Goal: Use online tool/utility: Utilize a website feature to perform a specific function

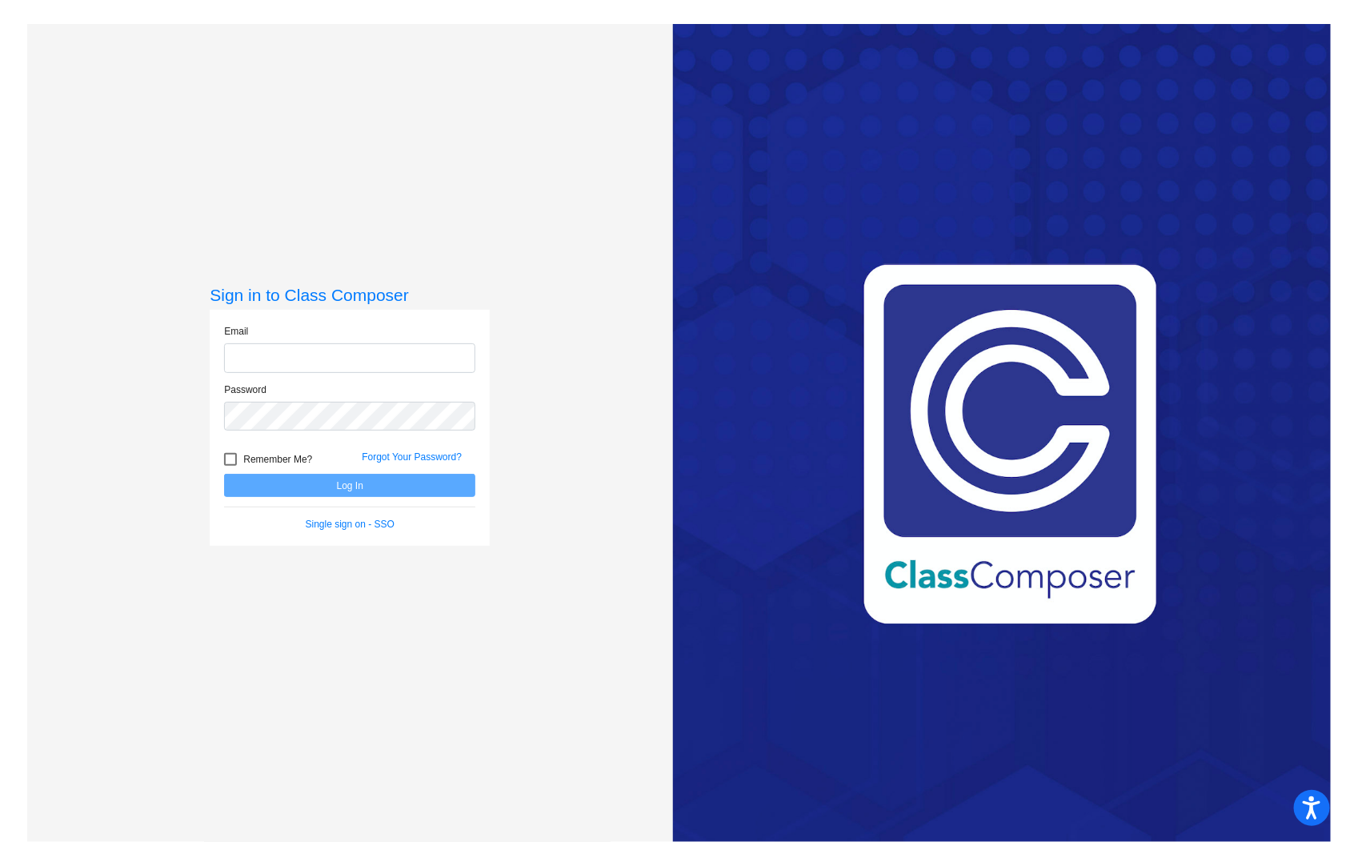
type input "[EMAIL_ADDRESS][DOMAIN_NAME]"
click at [350, 486] on button "Log In" at bounding box center [349, 485] width 251 height 23
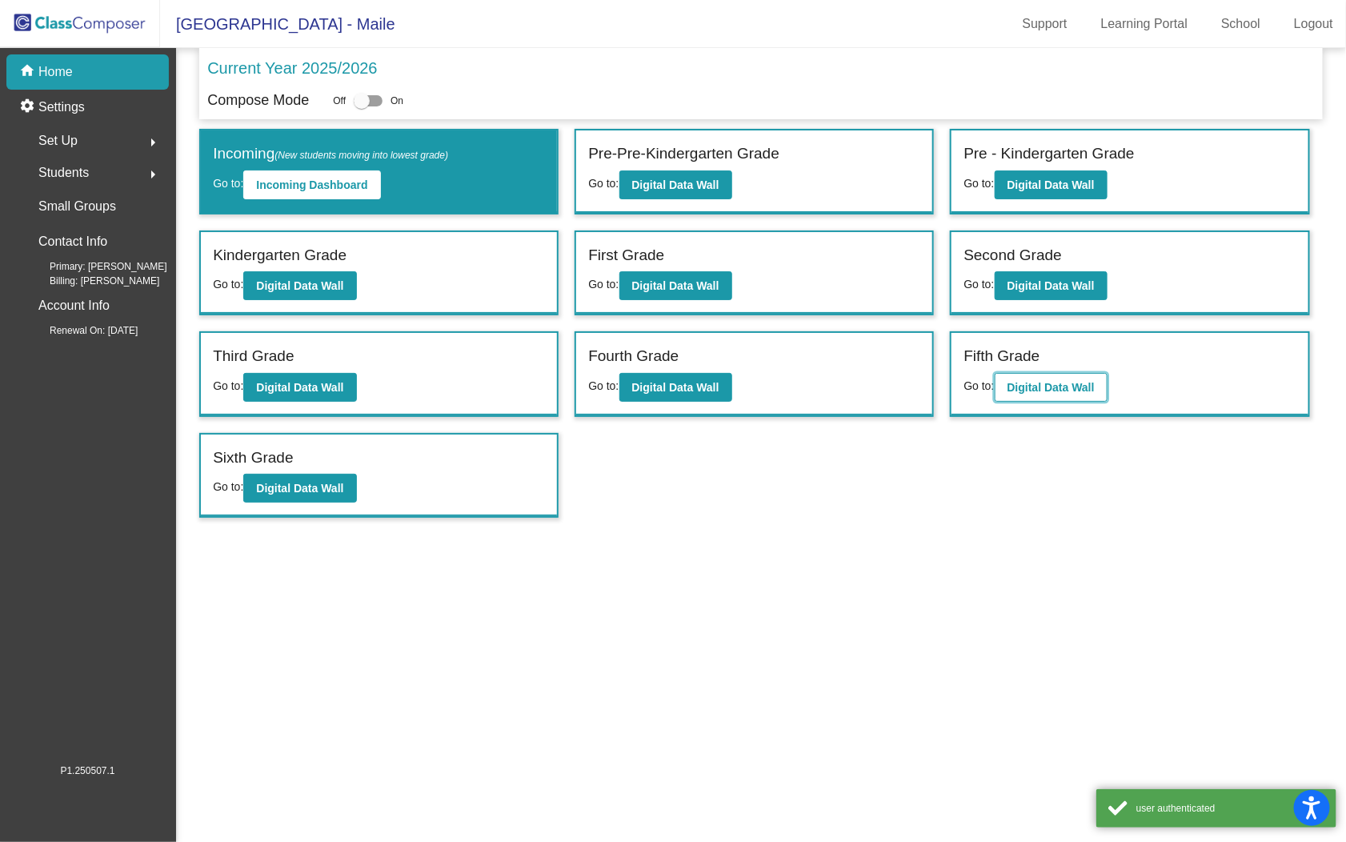
click at [1060, 381] on b "Digital Data Wall" at bounding box center [1051, 387] width 87 height 13
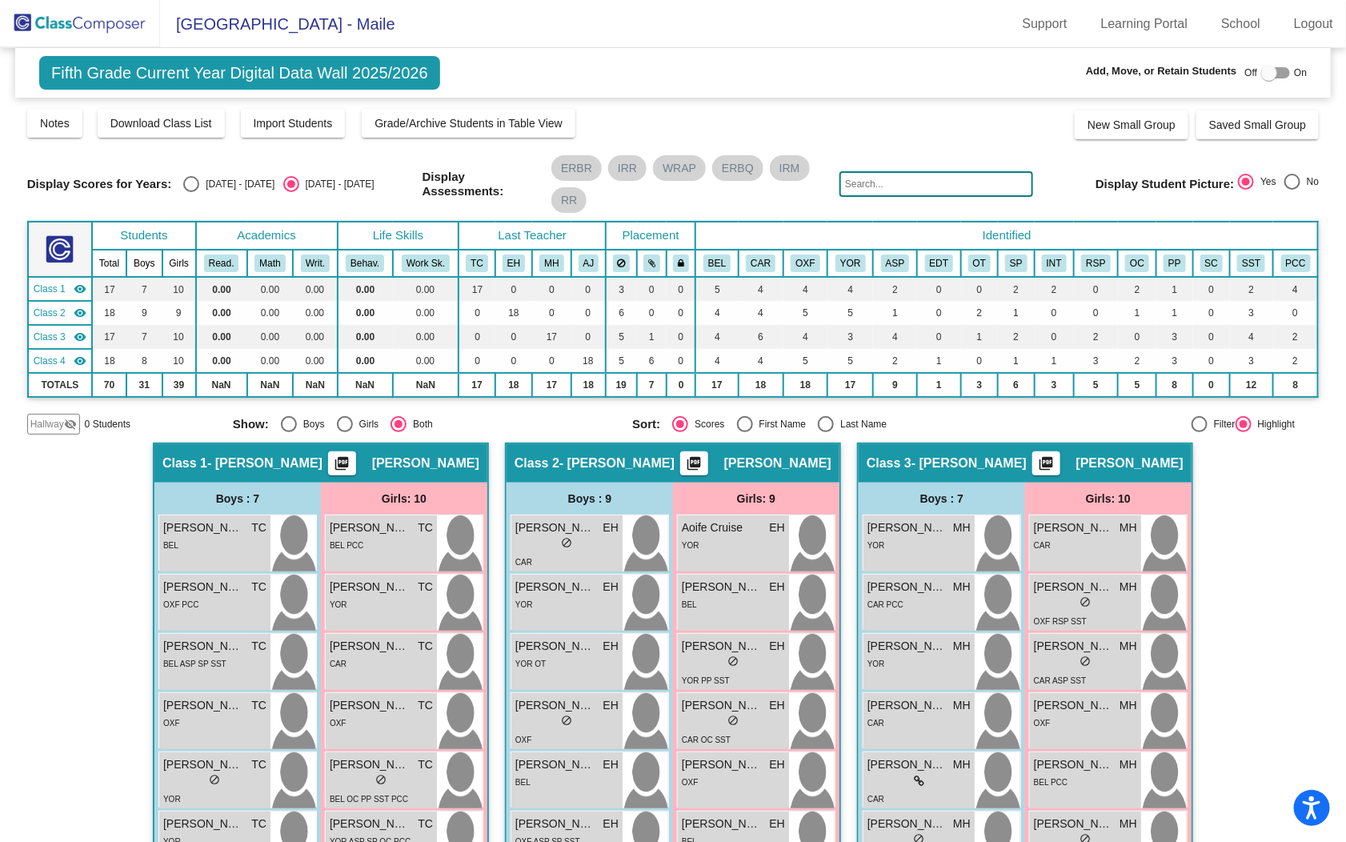
click at [848, 421] on div "Last Name" at bounding box center [860, 424] width 53 height 14
click at [826, 432] on input "Last Name" at bounding box center [825, 432] width 1 height 1
radio input "true"
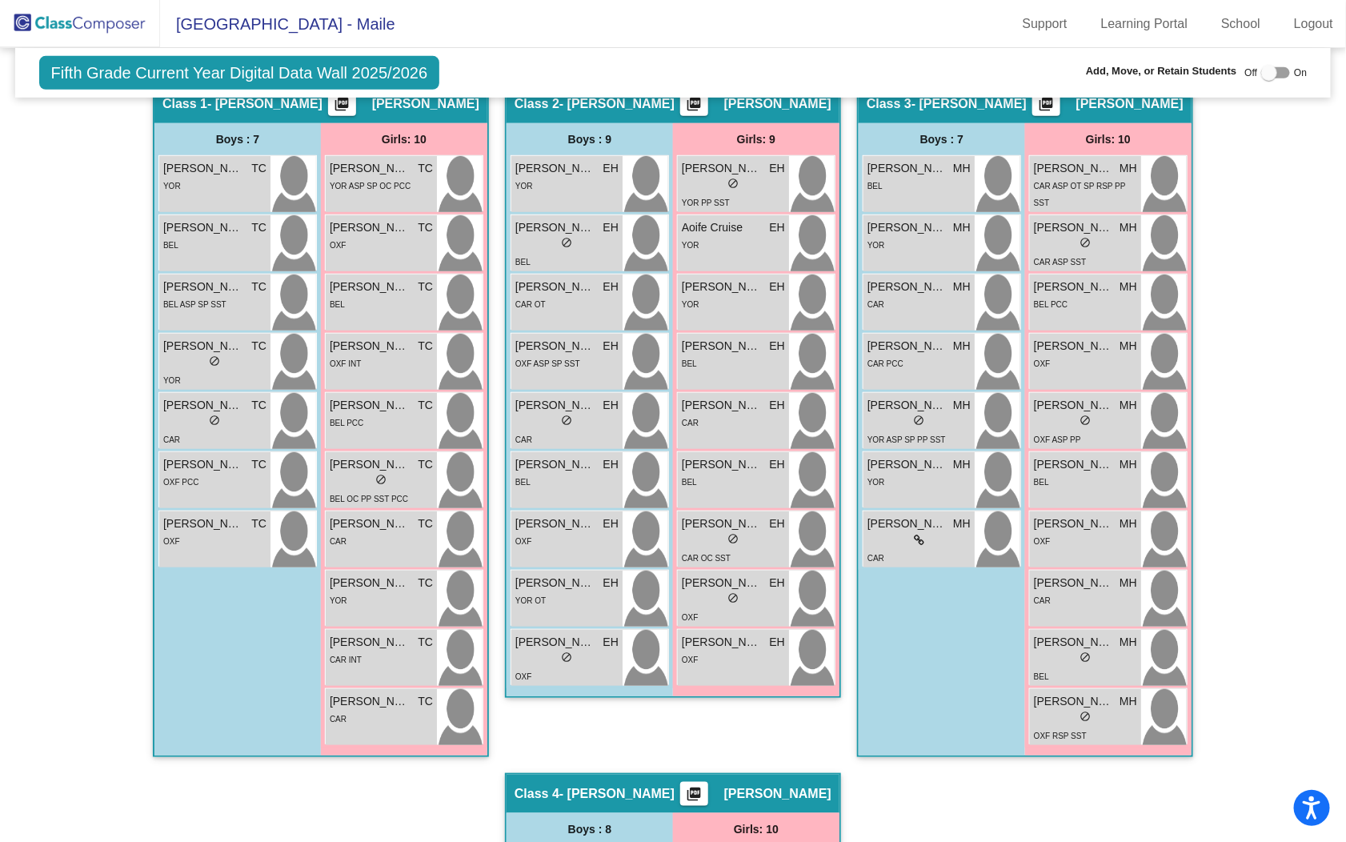
scroll to position [277, 0]
